Goal: Entertainment & Leisure: Consume media (video, audio)

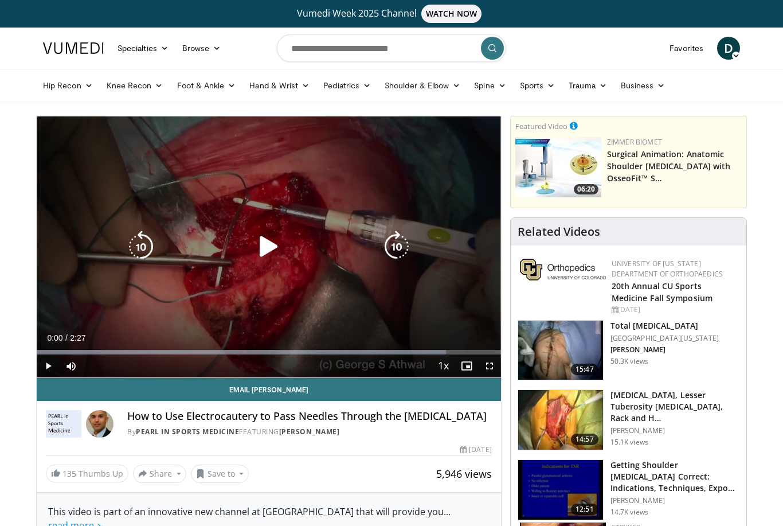
click at [264, 256] on icon "Video Player" at bounding box center [269, 246] width 32 height 32
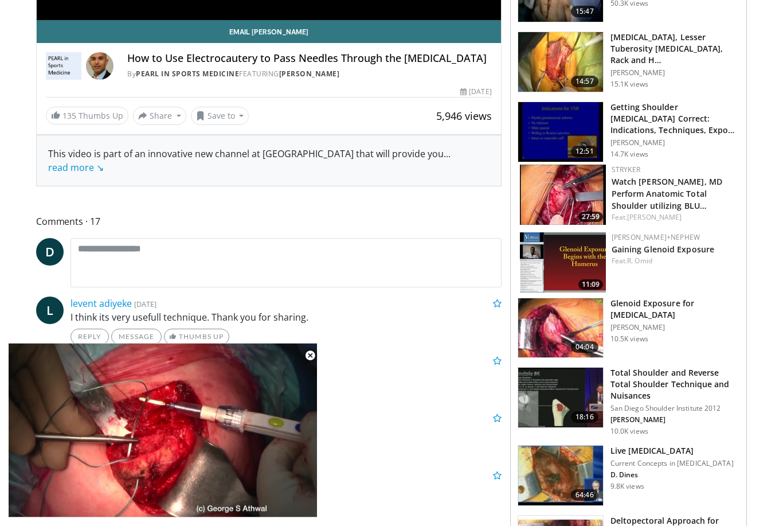
scroll to position [494, 0]
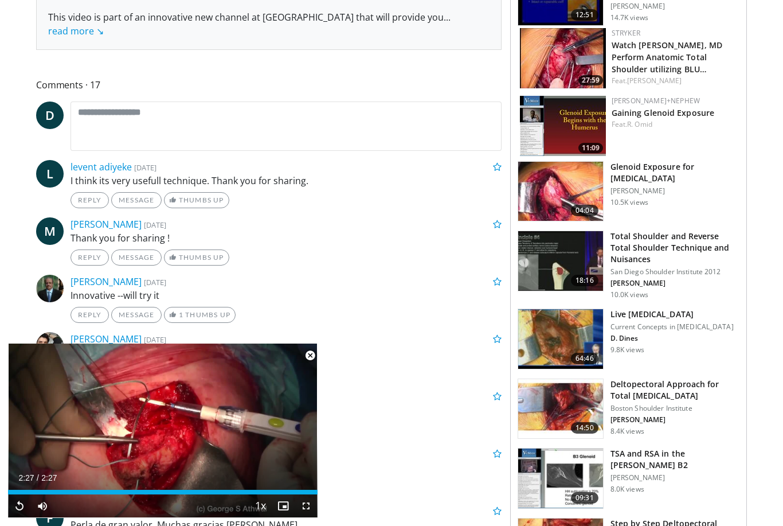
click at [309, 367] on span "Video Player" at bounding box center [310, 355] width 23 height 23
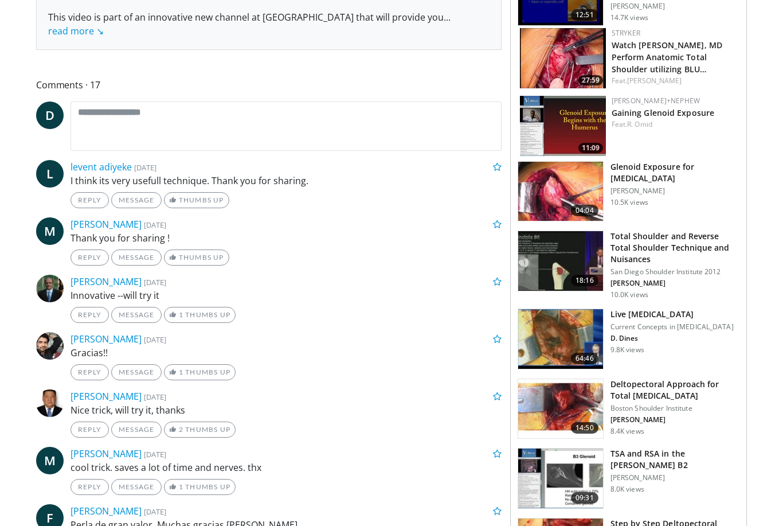
scroll to position [531, 0]
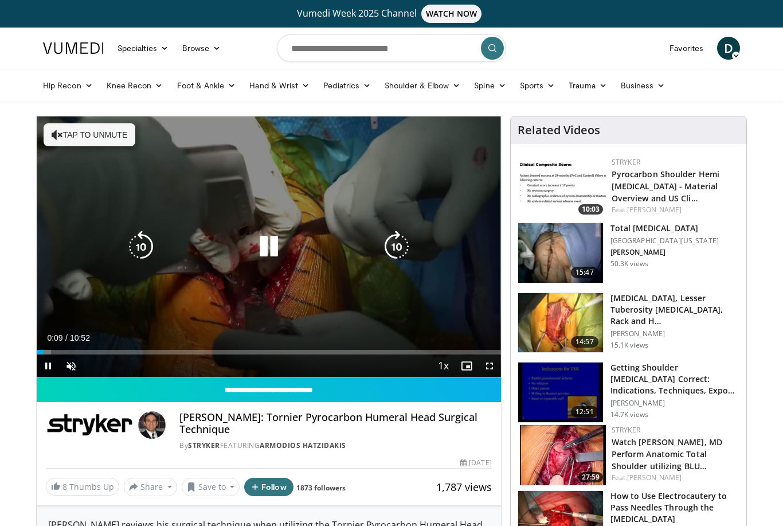
click at [92, 139] on button "Tap to unmute" at bounding box center [90, 134] width 92 height 23
click at [146, 251] on icon "Video Player" at bounding box center [141, 246] width 32 height 32
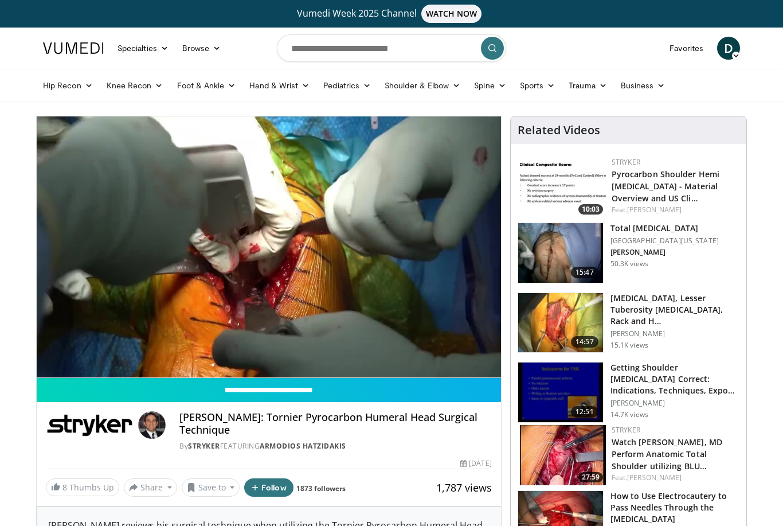
click at [572, 187] on img at bounding box center [563, 187] width 86 height 60
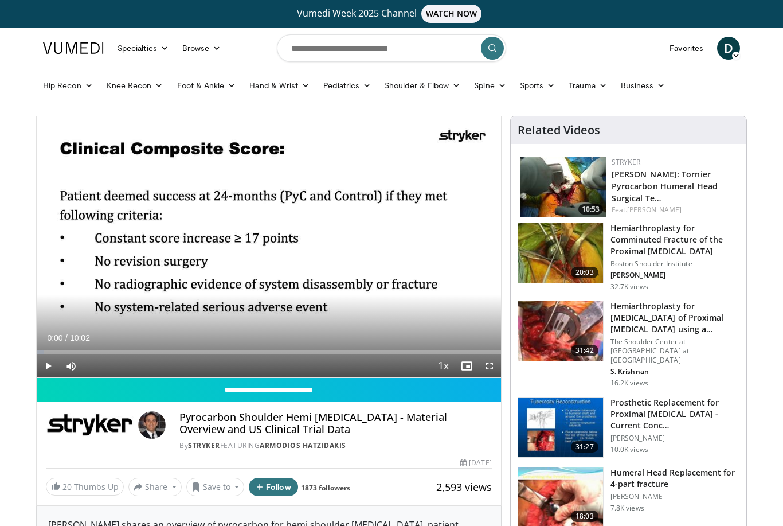
click at [566, 180] on img at bounding box center [563, 187] width 86 height 60
